Goal: Communication & Community: Share content

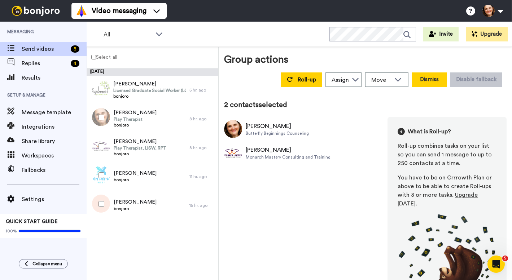
click at [419, 77] on button "Dismiss" at bounding box center [429, 79] width 35 height 14
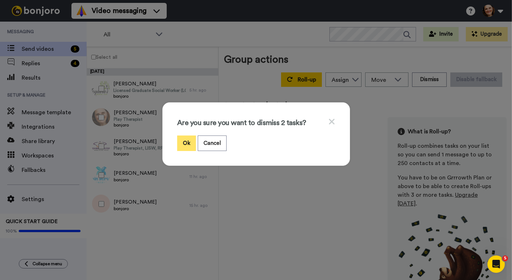
click at [184, 141] on button "Ok" at bounding box center [186, 144] width 19 height 16
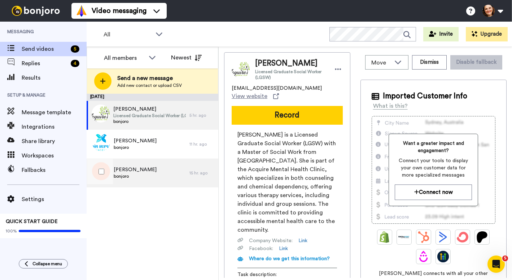
click at [124, 174] on span "bonjoro" at bounding box center [135, 176] width 43 height 6
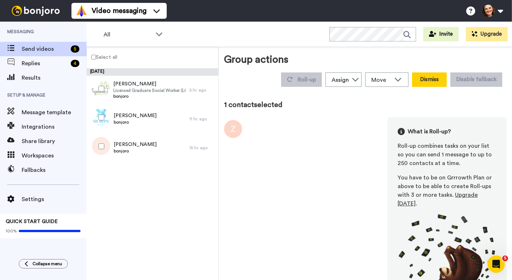
click at [430, 84] on button "Dismiss" at bounding box center [429, 79] width 35 height 14
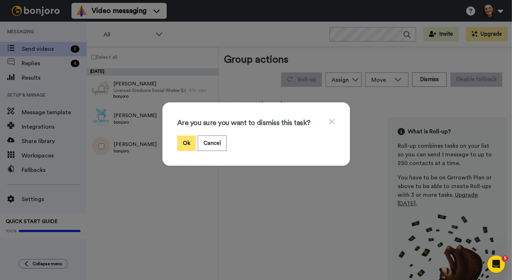
click at [188, 142] on button "Ok" at bounding box center [186, 144] width 19 height 16
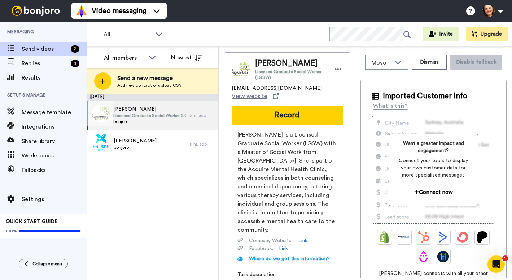
click at [157, 114] on span "Licensed Graduate Social Worker (LGSW)" at bounding box center [149, 116] width 72 height 6
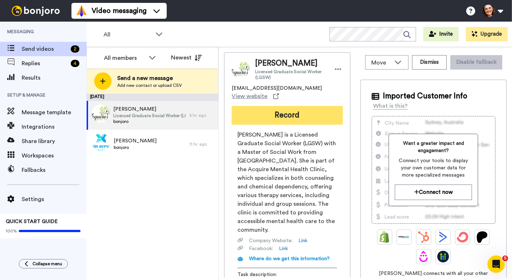
click at [298, 113] on button "Record" at bounding box center [287, 115] width 111 height 19
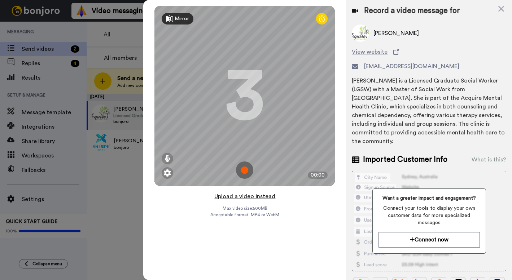
click at [261, 197] on button "Upload a video instead" at bounding box center [244, 196] width 65 height 9
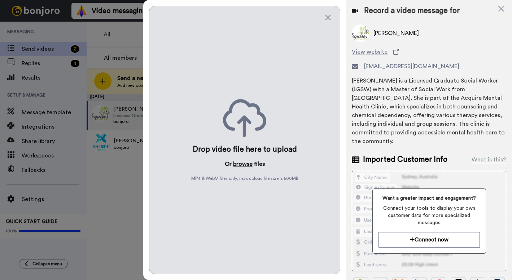
click at [243, 166] on button "browse" at bounding box center [242, 164] width 19 height 9
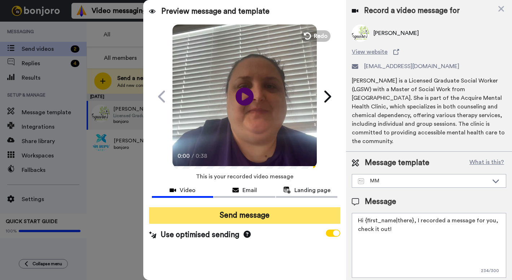
click at [251, 216] on button "Send message" at bounding box center [244, 215] width 191 height 17
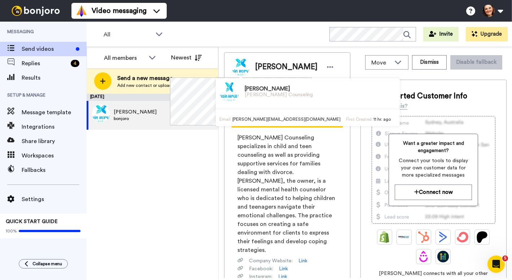
click at [354, 168] on div "[PERSON_NAME] [PERSON_NAME][EMAIL_ADDRESS][DOMAIN_NAME] View website Record [PE…" at bounding box center [365, 165] width 282 height 226
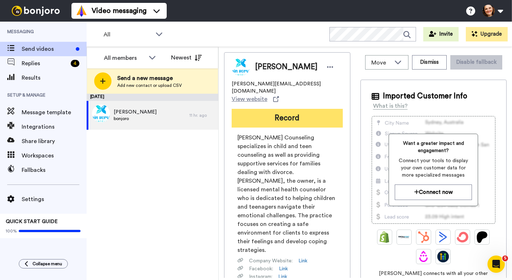
click at [327, 118] on button "Record" at bounding box center [287, 118] width 111 height 19
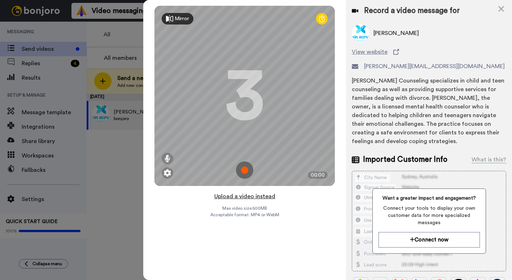
click at [254, 197] on button "Upload a video instead" at bounding box center [244, 196] width 65 height 9
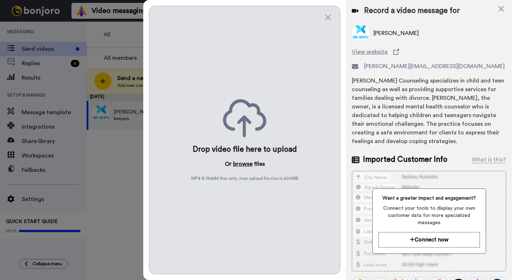
click at [247, 166] on button "browse" at bounding box center [242, 164] width 19 height 9
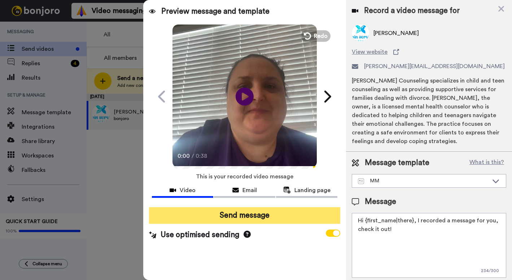
click at [283, 217] on button "Send message" at bounding box center [244, 215] width 191 height 17
